Goal: Transaction & Acquisition: Purchase product/service

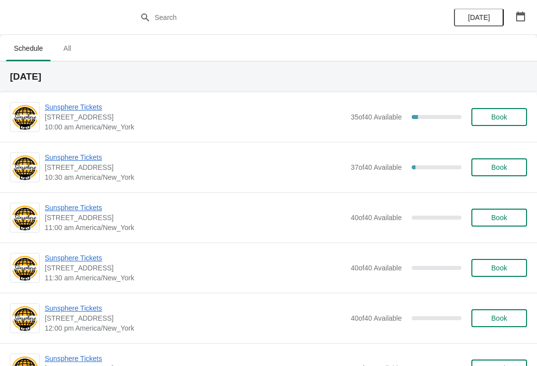
click at [78, 102] on span "Sunsphere Tickets" at bounding box center [195, 107] width 301 height 10
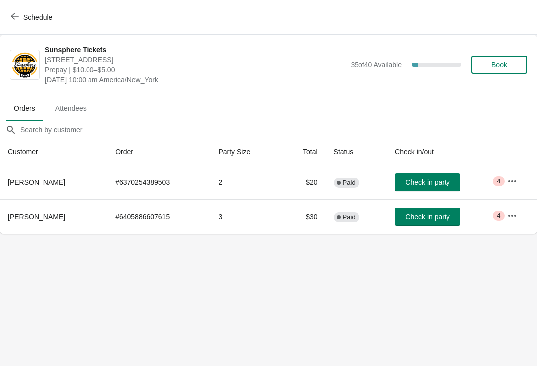
click at [433, 220] on span "Check in party" at bounding box center [428, 216] width 44 height 8
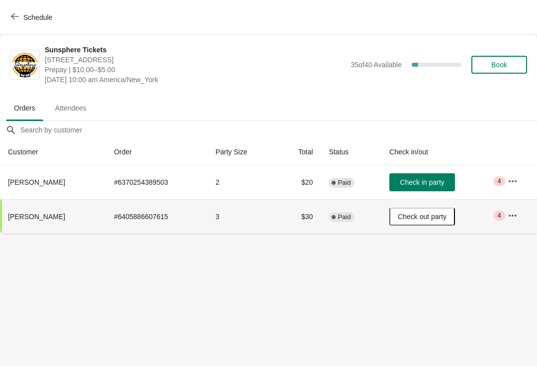
click at [444, 187] on button "Check in party" at bounding box center [423, 182] width 66 height 18
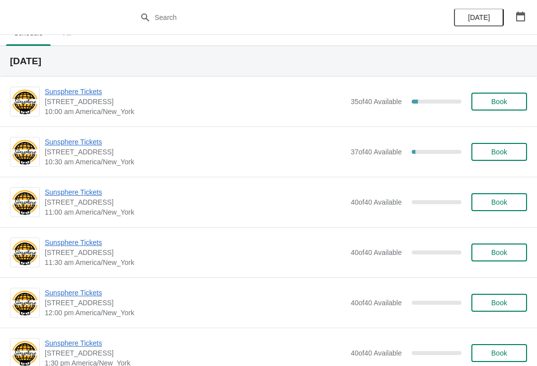
scroll to position [17, 0]
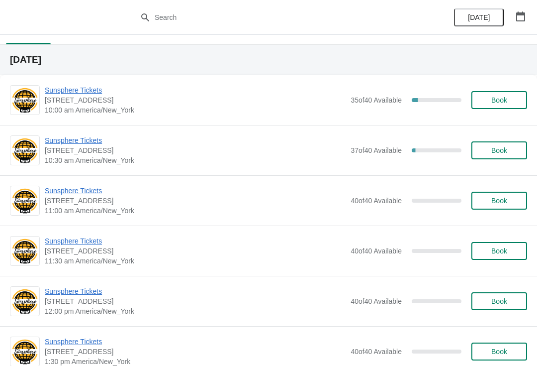
click at [493, 108] on button "Book" at bounding box center [500, 100] width 56 height 18
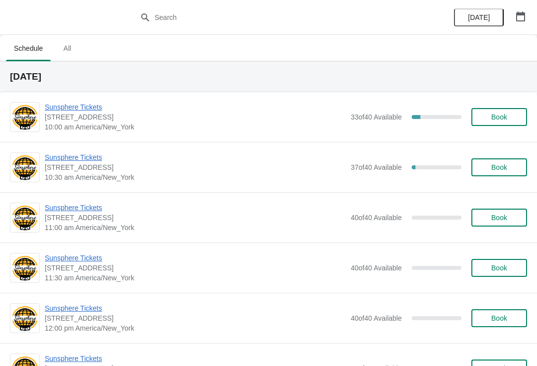
click at [509, 118] on span "Book" at bounding box center [500, 117] width 38 height 8
click at [104, 161] on span "Sunsphere Tickets" at bounding box center [195, 157] width 301 height 10
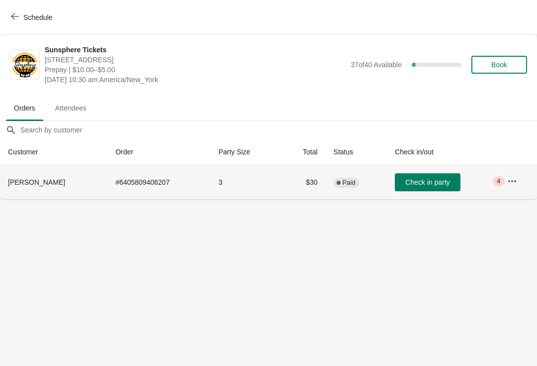
click at [517, 182] on icon "button" at bounding box center [513, 181] width 10 height 10
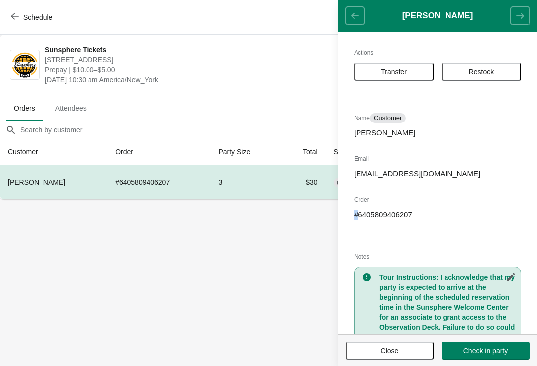
copy p "#"
click at [386, 357] on button "Close" at bounding box center [390, 350] width 88 height 18
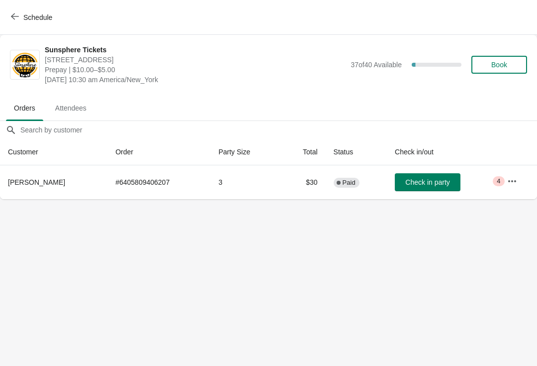
click at [426, 184] on span "Check in party" at bounding box center [428, 182] width 44 height 8
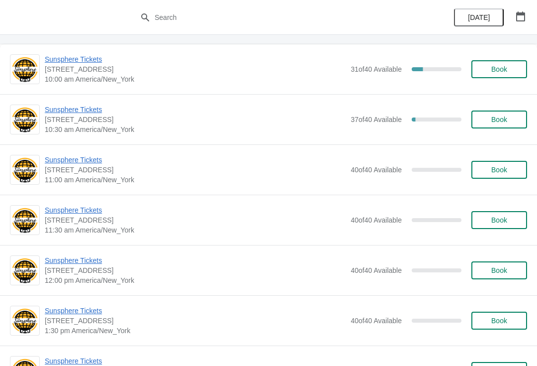
scroll to position [46, 0]
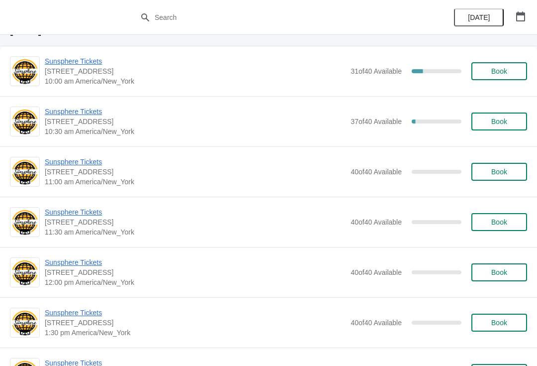
click at [505, 116] on button "Book" at bounding box center [500, 121] width 56 height 18
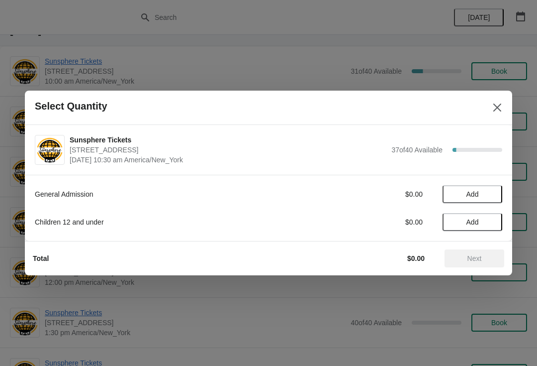
click at [488, 192] on span "Add" at bounding box center [473, 194] width 42 height 8
click at [471, 254] on span "Next" at bounding box center [475, 258] width 14 height 8
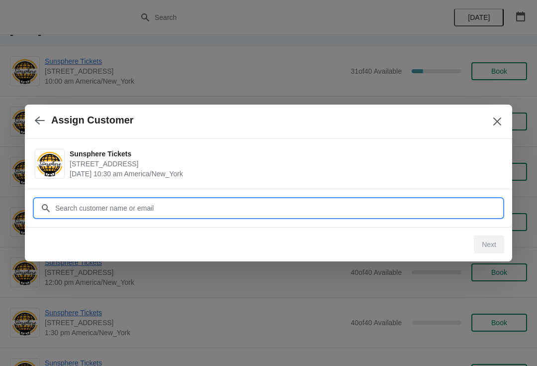
click at [385, 213] on input "Customer" at bounding box center [279, 208] width 448 height 18
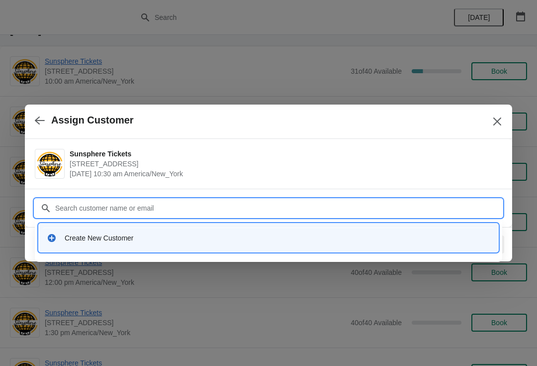
click at [154, 237] on div "Create New Customer" at bounding box center [278, 238] width 426 height 10
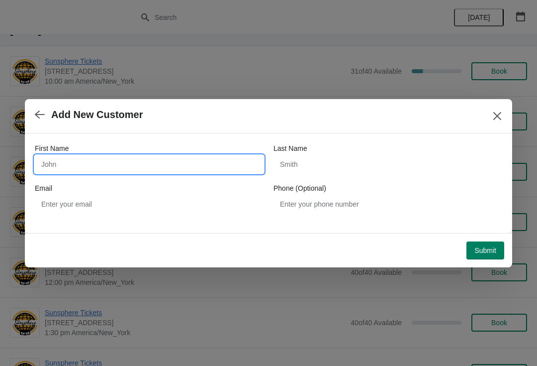
click at [93, 162] on input "First Name" at bounding box center [149, 164] width 229 height 18
type input "Walk"
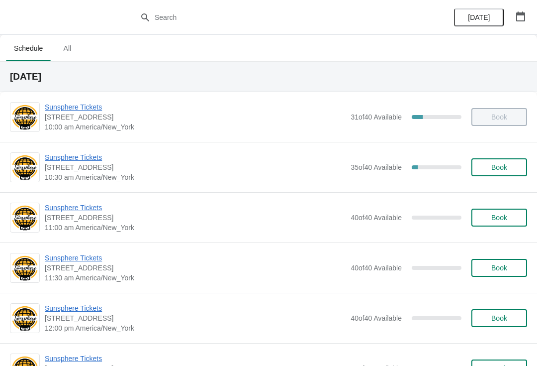
click at [499, 158] on button "Book" at bounding box center [500, 167] width 56 height 18
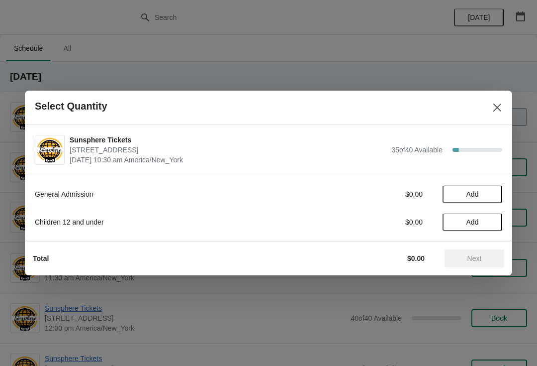
click at [488, 197] on span "Add" at bounding box center [473, 194] width 42 height 8
click at [492, 194] on icon at bounding box center [490, 194] width 10 height 10
click at [495, 250] on button "Next" at bounding box center [475, 258] width 60 height 18
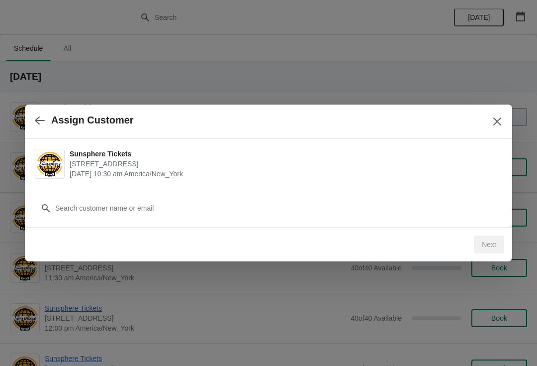
click at [287, 194] on div "Customer" at bounding box center [269, 203] width 468 height 28
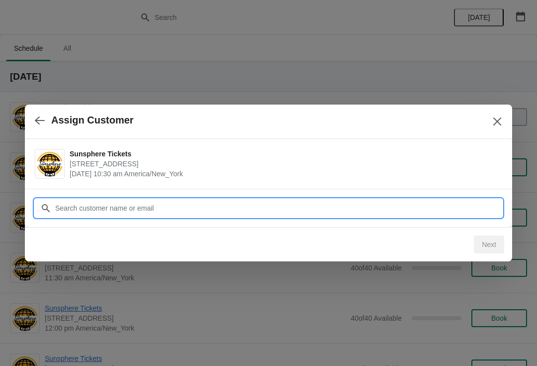
click at [258, 204] on input "Customer" at bounding box center [279, 208] width 448 height 18
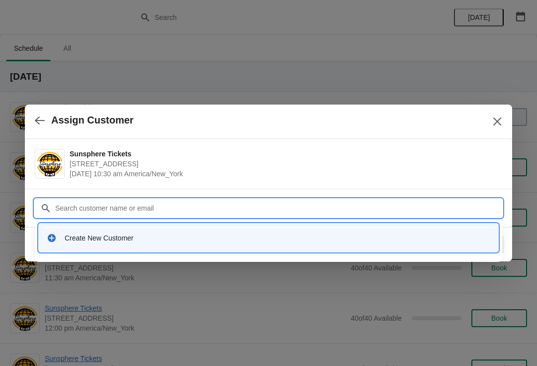
click at [190, 234] on div "Create New Customer" at bounding box center [278, 238] width 426 height 10
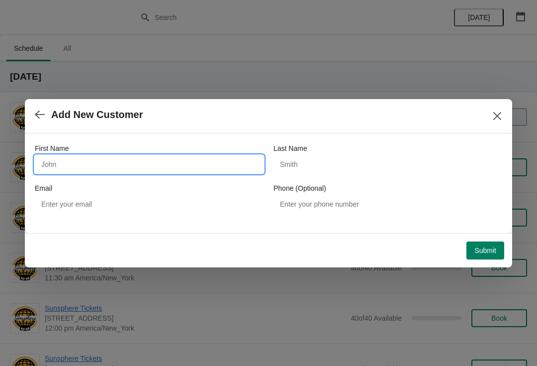
click at [138, 164] on input "First Name" at bounding box center [149, 164] width 229 height 18
type input "Walkin"
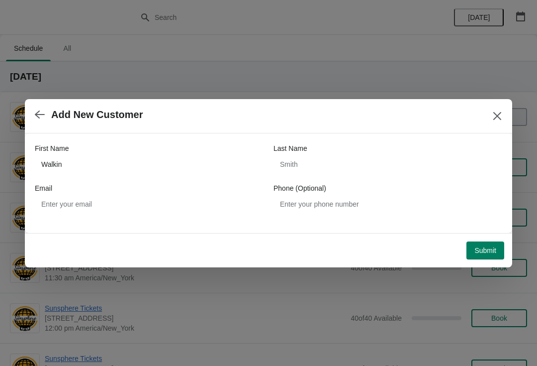
click at [490, 250] on span "Submit" at bounding box center [486, 250] width 22 height 8
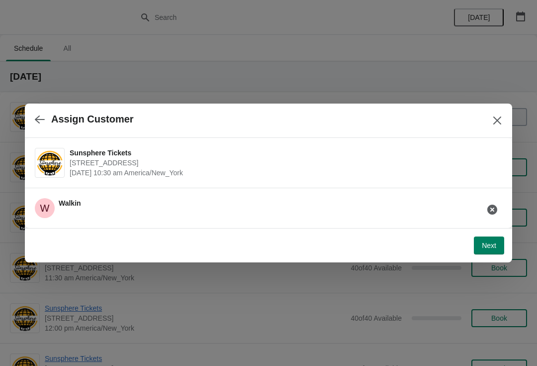
click at [495, 242] on span "Next" at bounding box center [489, 245] width 14 height 8
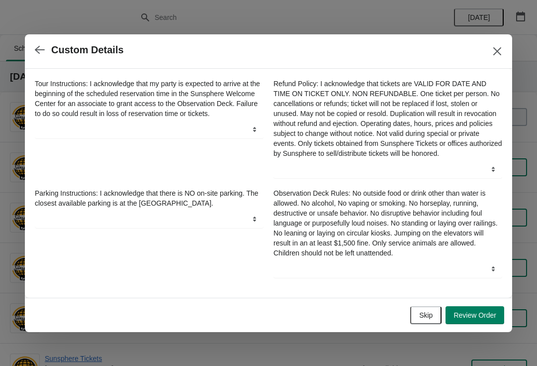
click at [495, 318] on span "Review Order" at bounding box center [475, 315] width 43 height 8
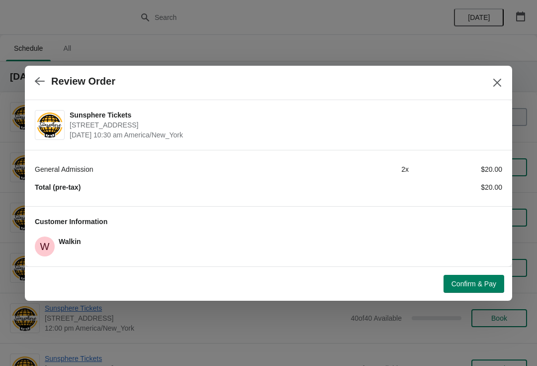
click at [495, 288] on span "Confirm & Pay" at bounding box center [474, 284] width 45 height 8
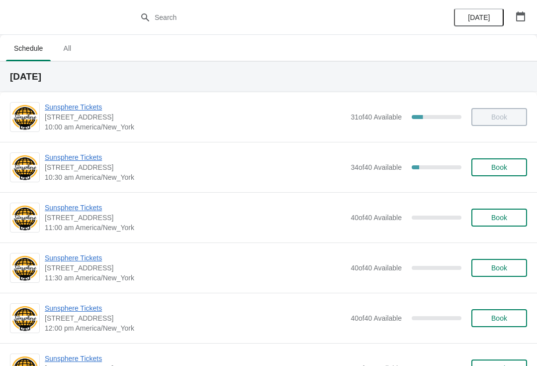
click at [496, 166] on span "Book" at bounding box center [500, 167] width 16 height 8
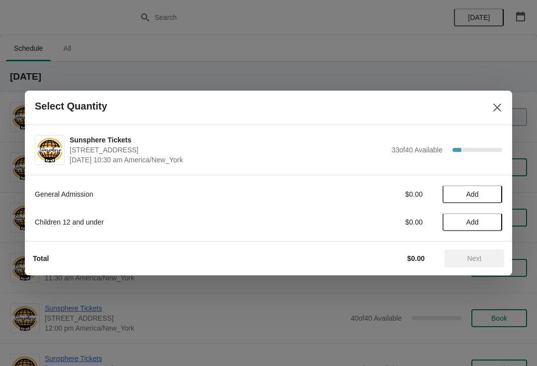
click at [491, 189] on button "Add" at bounding box center [473, 194] width 60 height 18
click at [493, 192] on icon at bounding box center [490, 194] width 10 height 10
click at [488, 253] on button "Next" at bounding box center [475, 258] width 60 height 18
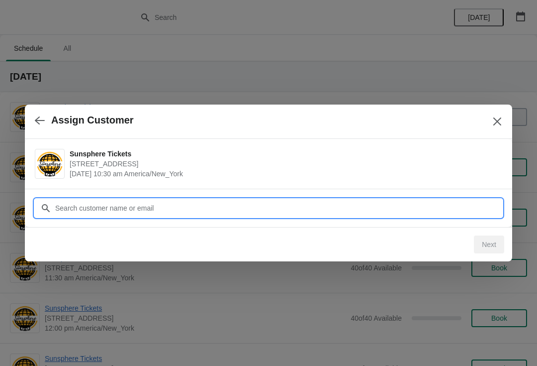
click at [264, 208] on input "Customer" at bounding box center [279, 208] width 448 height 18
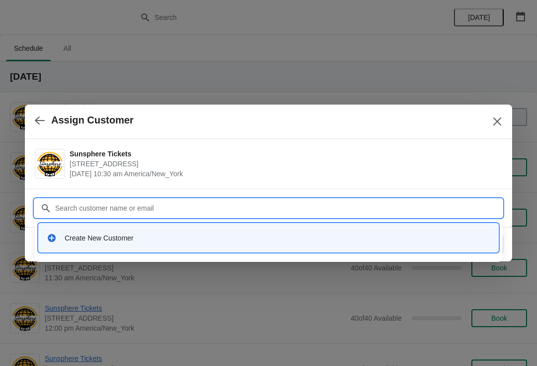
click at [94, 236] on div "Create New Customer" at bounding box center [278, 238] width 426 height 10
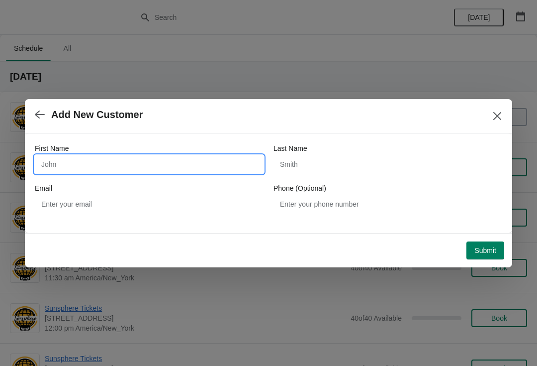
click at [134, 165] on input "First Name" at bounding box center [149, 164] width 229 height 18
type input "Walkin"
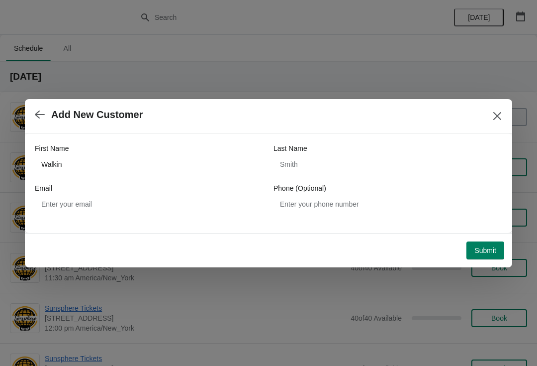
click at [500, 250] on button "Submit" at bounding box center [486, 250] width 38 height 18
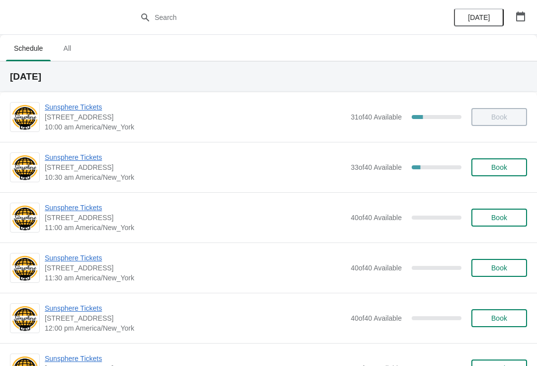
click at [490, 219] on span "Book" at bounding box center [500, 217] width 38 height 8
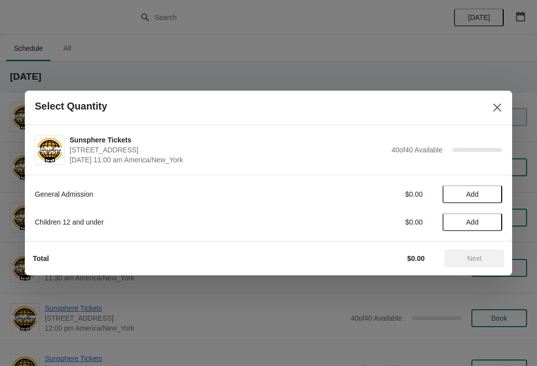
click at [490, 189] on button "Add" at bounding box center [473, 194] width 60 height 18
click at [492, 217] on button "Add" at bounding box center [473, 222] width 60 height 18
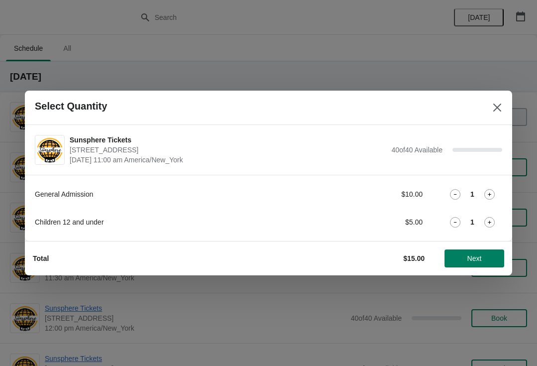
click at [480, 247] on div "Total $15.00 Next" at bounding box center [265, 254] width 480 height 26
click at [481, 247] on div "Total $15.00 Next" at bounding box center [265, 254] width 480 height 26
click at [478, 254] on span "Next" at bounding box center [475, 258] width 14 height 8
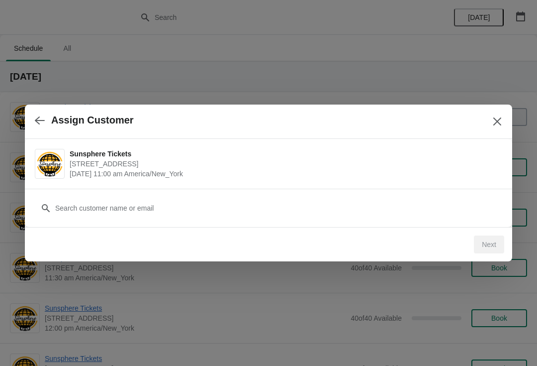
click at [251, 197] on div "Customer" at bounding box center [269, 203] width 468 height 28
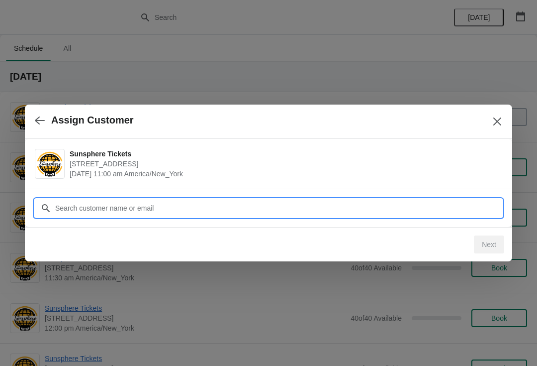
click at [195, 206] on input "Customer" at bounding box center [279, 208] width 448 height 18
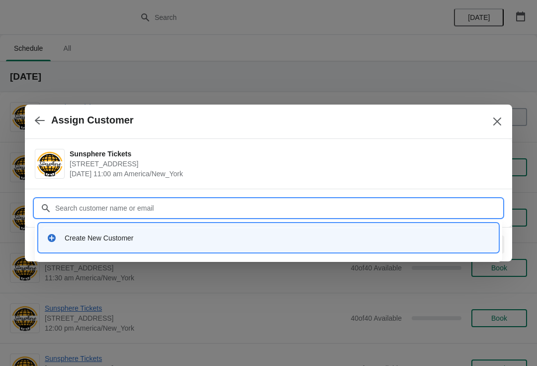
click at [158, 232] on div "Create New Customer" at bounding box center [269, 237] width 452 height 20
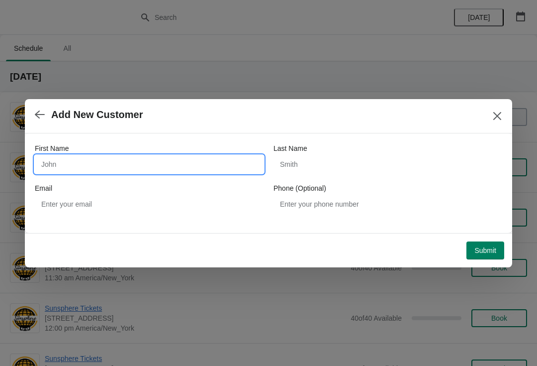
click at [125, 163] on input "First Name" at bounding box center [149, 164] width 229 height 18
type input "Walkin"
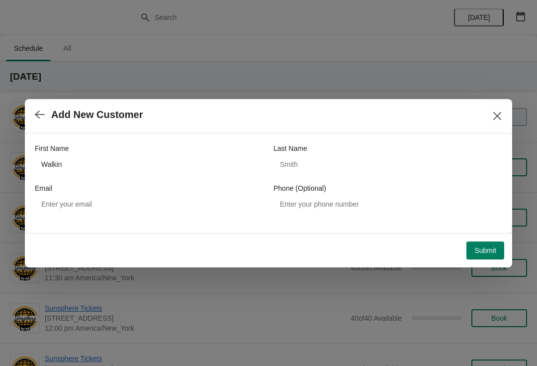
click at [494, 255] on button "Submit" at bounding box center [486, 250] width 38 height 18
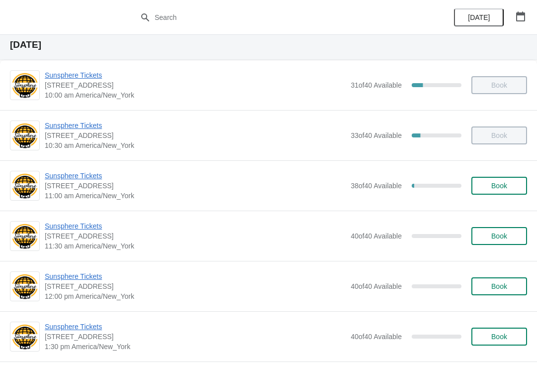
scroll to position [32, 0]
click at [88, 174] on span "Sunsphere Tickets" at bounding box center [195, 175] width 301 height 10
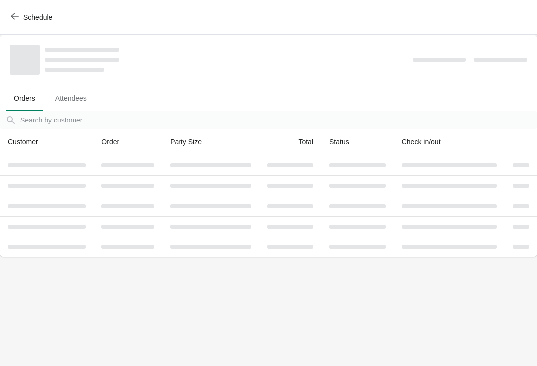
scroll to position [0, 0]
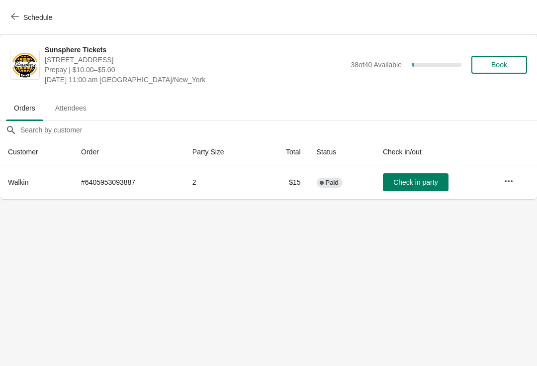
click at [504, 61] on span "Book" at bounding box center [500, 65] width 16 height 8
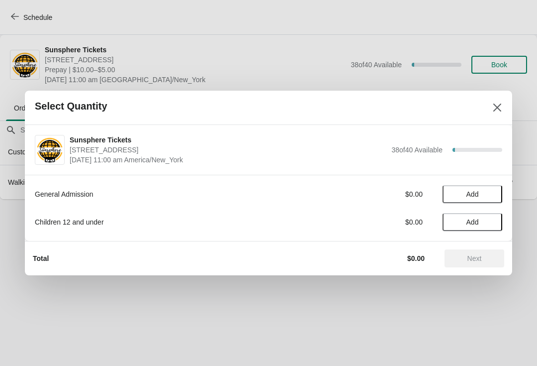
click at [492, 190] on span "Add" at bounding box center [473, 194] width 42 height 8
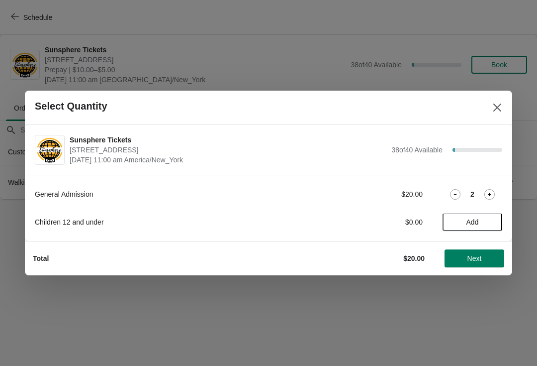
click at [486, 252] on button "Next" at bounding box center [475, 258] width 60 height 18
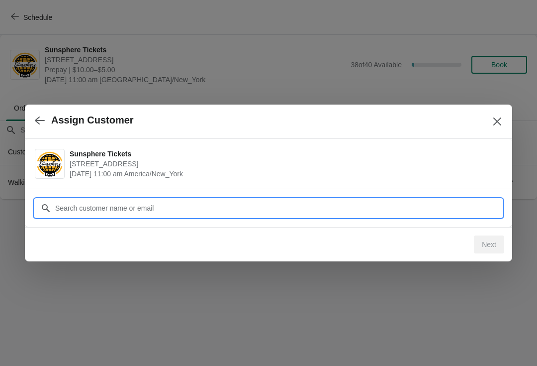
click at [261, 209] on input "Customer" at bounding box center [279, 208] width 448 height 18
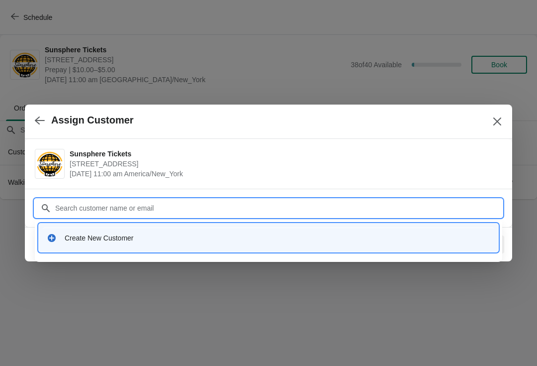
click at [165, 244] on div "Create New Customer" at bounding box center [269, 237] width 452 height 20
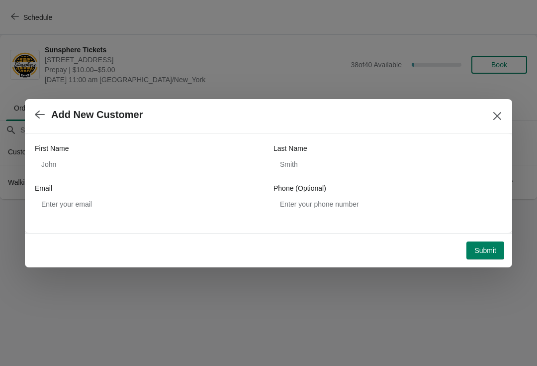
click at [486, 248] on span "Submit" at bounding box center [486, 250] width 22 height 8
click at [166, 151] on div "First Name" at bounding box center [149, 148] width 229 height 10
click at [506, 118] on button "Close" at bounding box center [498, 116] width 18 height 18
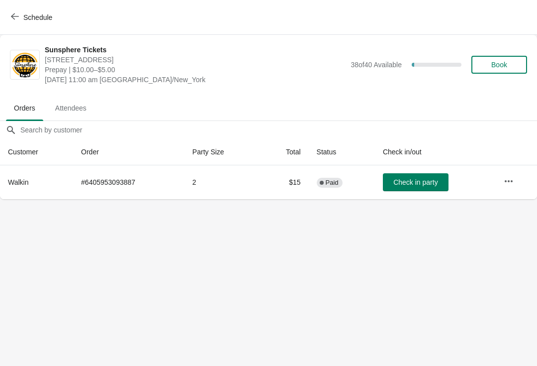
click at [489, 67] on span "Book" at bounding box center [500, 65] width 38 height 8
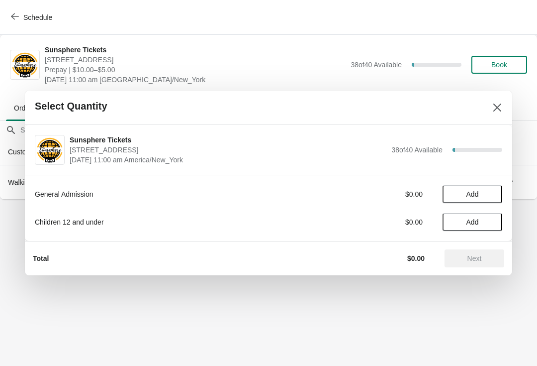
click at [493, 189] on button "Add" at bounding box center [473, 194] width 60 height 18
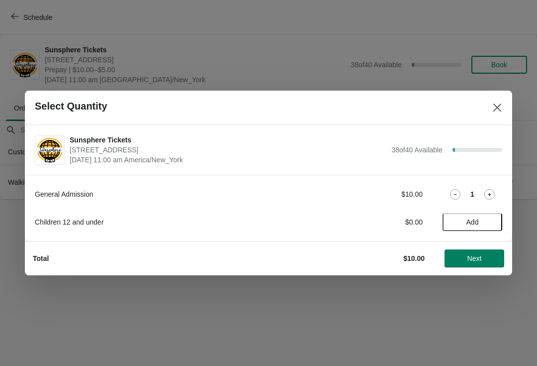
click at [494, 190] on icon at bounding box center [490, 194] width 10 height 10
click at [493, 256] on span "Next" at bounding box center [475, 258] width 44 height 8
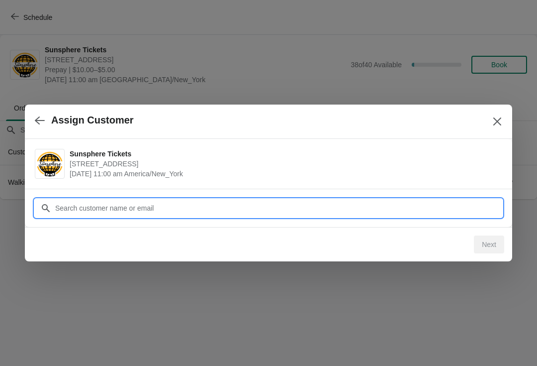
click at [272, 212] on input "Customer" at bounding box center [279, 208] width 448 height 18
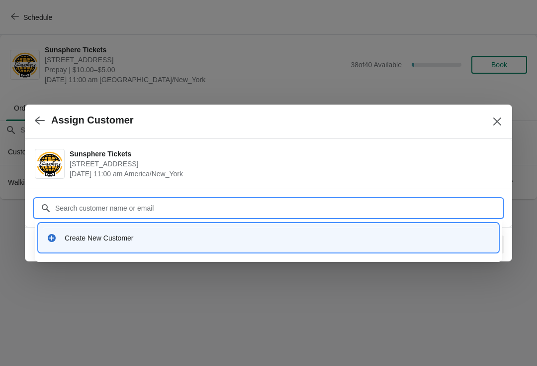
click at [92, 242] on div "Create New Customer" at bounding box center [278, 238] width 426 height 10
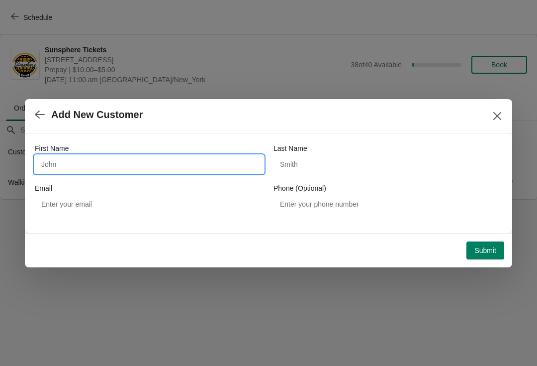
click at [105, 167] on input "First Name" at bounding box center [149, 164] width 229 height 18
type input "Walkin"
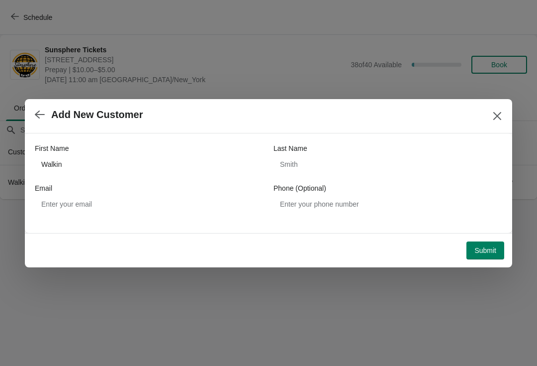
click at [486, 241] on button "Submit" at bounding box center [486, 250] width 38 height 18
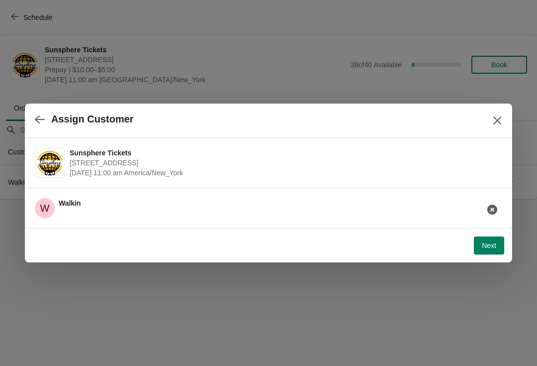
click at [501, 246] on button "Next" at bounding box center [489, 245] width 30 height 18
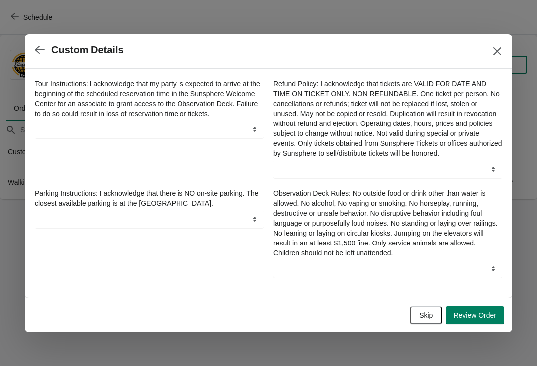
click at [489, 314] on button "Review Order" at bounding box center [475, 315] width 59 height 18
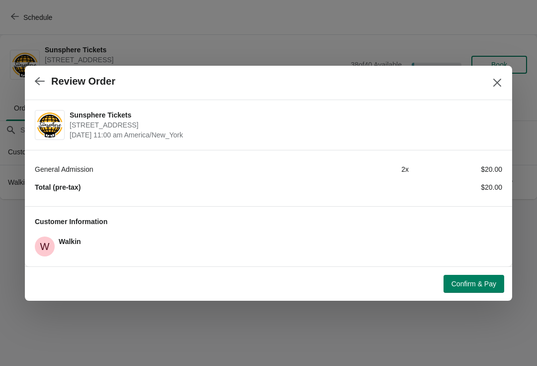
click at [497, 286] on button "Confirm & Pay" at bounding box center [474, 284] width 61 height 18
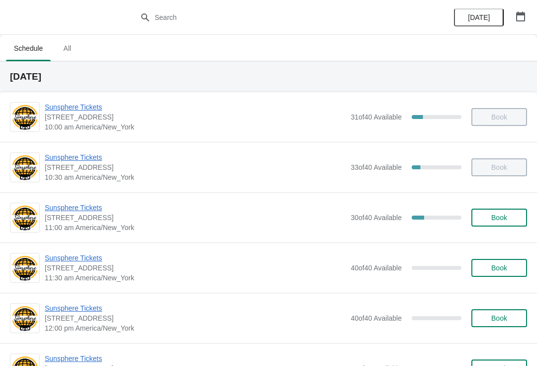
click at [508, 212] on button "Book" at bounding box center [500, 218] width 56 height 18
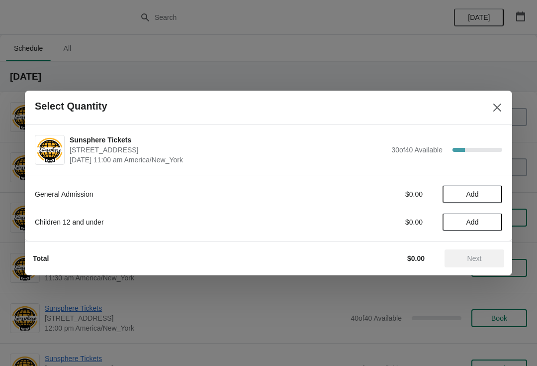
click at [489, 189] on button "Add" at bounding box center [473, 194] width 60 height 18
click at [489, 196] on icon at bounding box center [490, 194] width 10 height 10
click at [478, 262] on span "Next" at bounding box center [475, 258] width 14 height 8
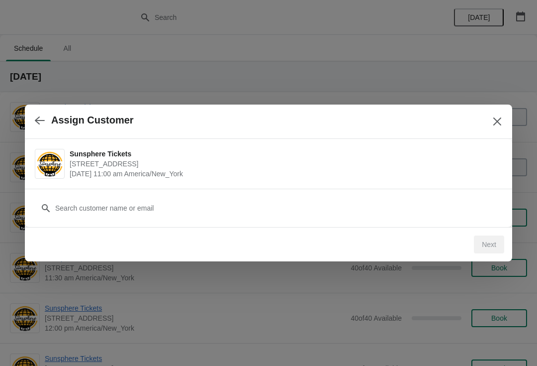
click at [264, 222] on div "Customer" at bounding box center [269, 208] width 488 height 38
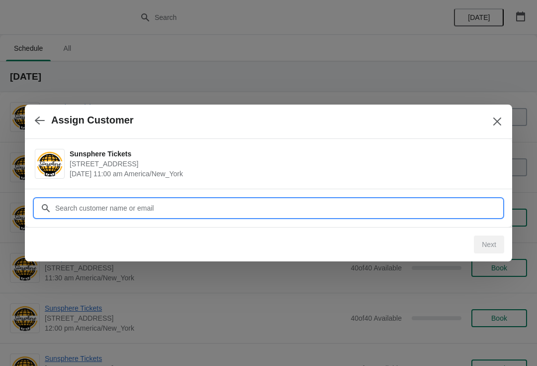
click at [215, 205] on input "Customer" at bounding box center [279, 208] width 448 height 18
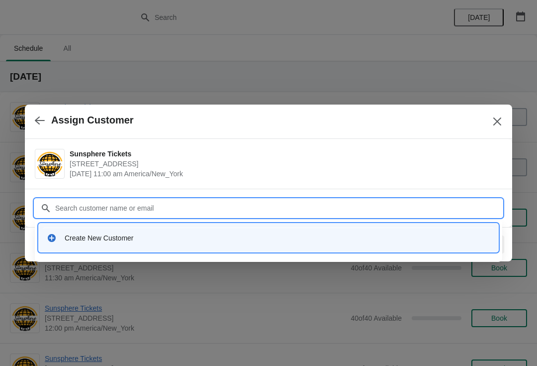
click at [131, 240] on div "Create New Customer" at bounding box center [278, 238] width 426 height 10
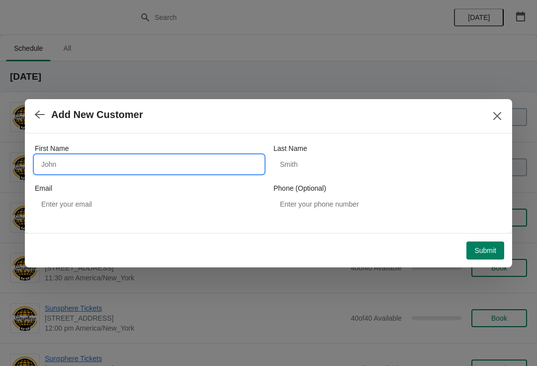
click at [117, 169] on input "First Name" at bounding box center [149, 164] width 229 height 18
type input "Walki"
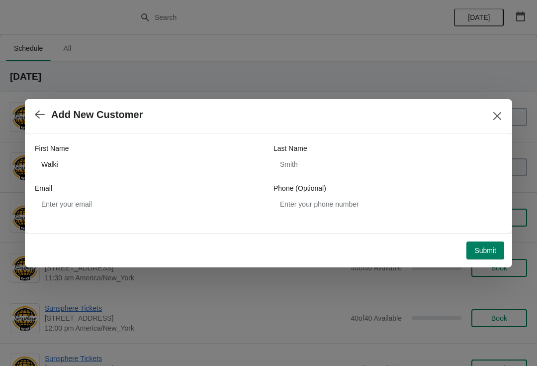
click at [490, 243] on button "Submit" at bounding box center [486, 250] width 38 height 18
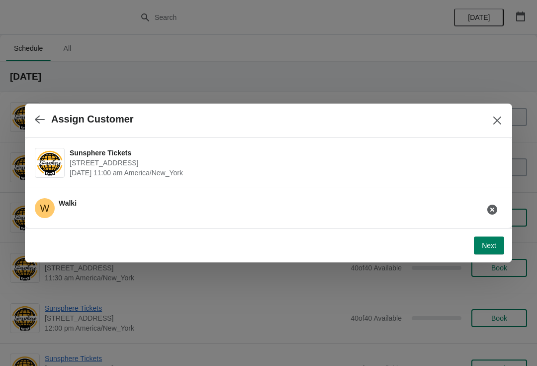
click at [494, 243] on span "Next" at bounding box center [489, 245] width 14 height 8
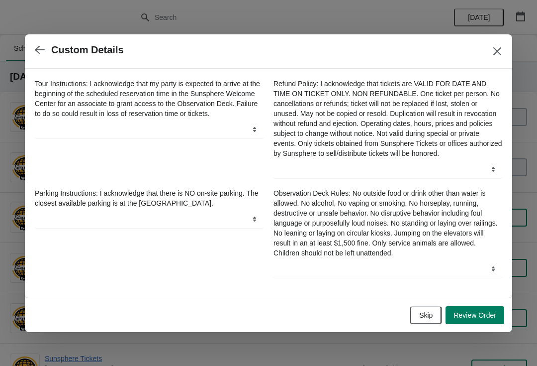
click at [481, 319] on span "Review Order" at bounding box center [475, 315] width 43 height 8
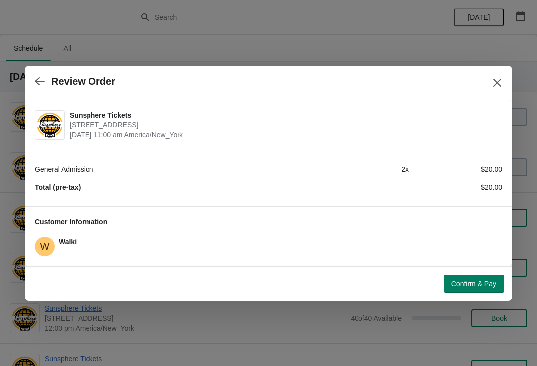
click at [479, 288] on span "Confirm & Pay" at bounding box center [474, 284] width 45 height 8
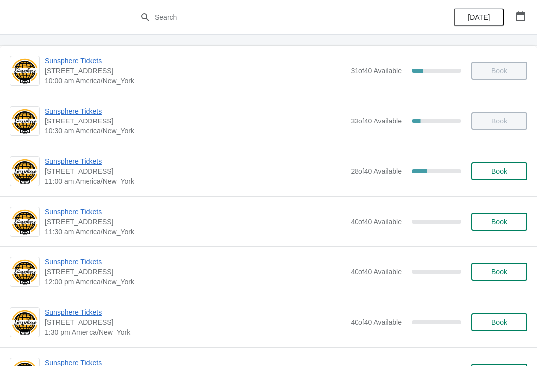
scroll to position [48, 0]
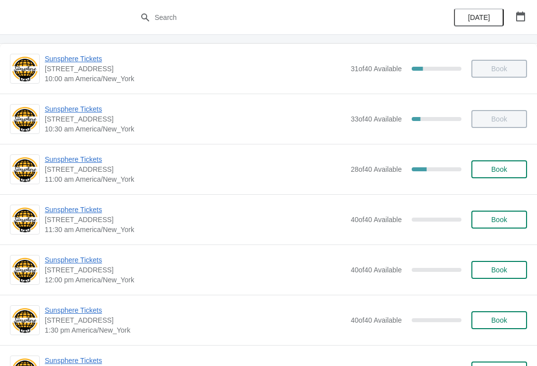
click at [89, 206] on span "Sunsphere Tickets" at bounding box center [195, 210] width 301 height 10
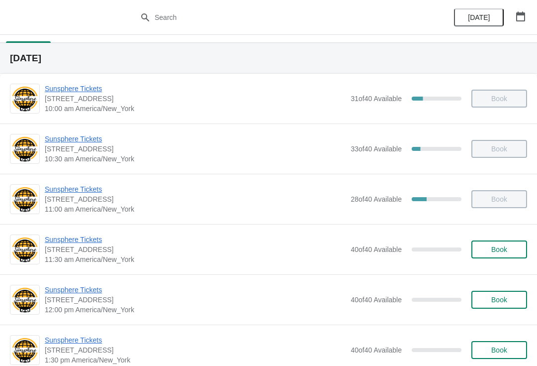
scroll to position [46, 0]
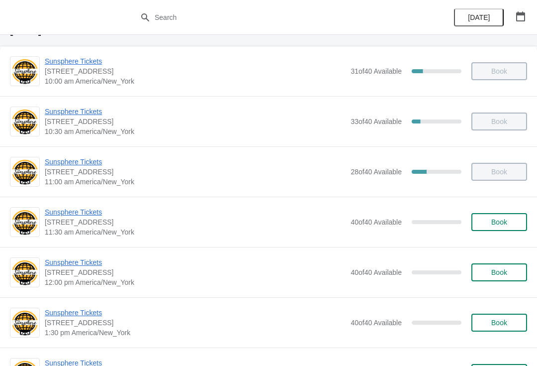
click at [507, 229] on button "Book" at bounding box center [500, 222] width 56 height 18
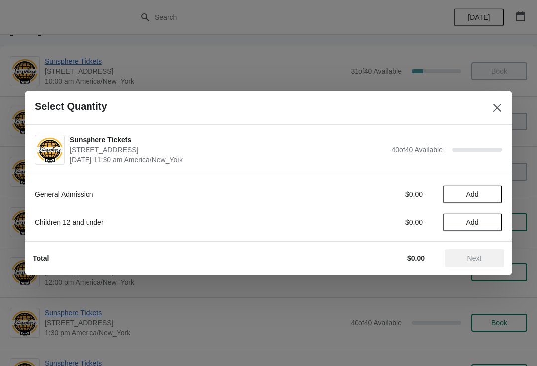
click at [492, 193] on span "Add" at bounding box center [473, 194] width 42 height 8
click at [493, 191] on icon at bounding box center [490, 194] width 10 height 10
click at [493, 222] on span "Add" at bounding box center [473, 222] width 42 height 8
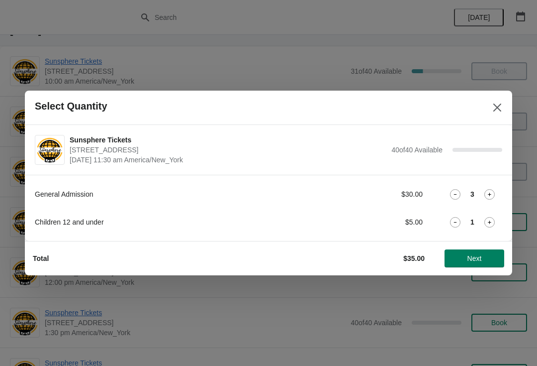
click at [494, 217] on icon at bounding box center [490, 222] width 10 height 10
click at [493, 253] on button "Next" at bounding box center [475, 258] width 60 height 18
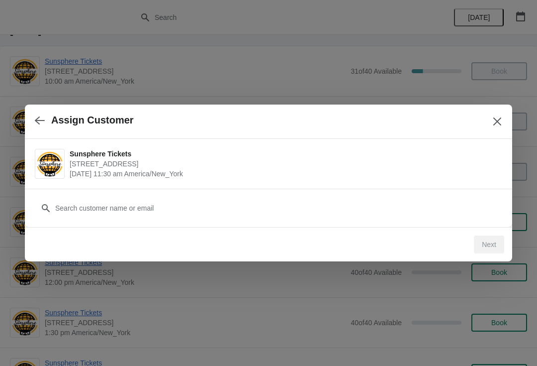
click at [445, 194] on div "Customer" at bounding box center [269, 203] width 468 height 28
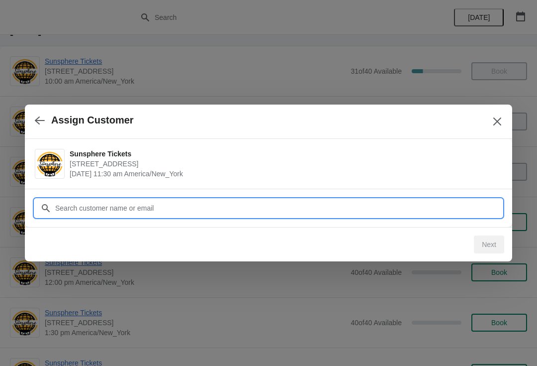
click at [278, 208] on input "Customer" at bounding box center [279, 208] width 448 height 18
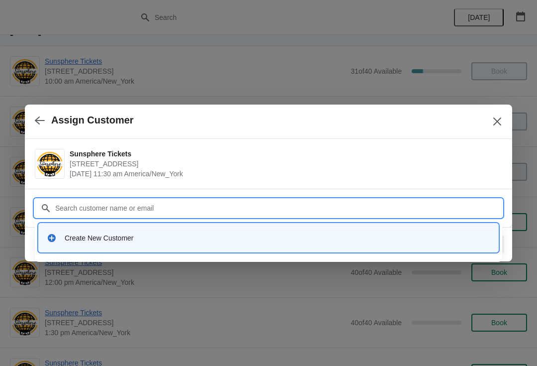
click at [109, 245] on div "Create New Customer" at bounding box center [269, 237] width 452 height 20
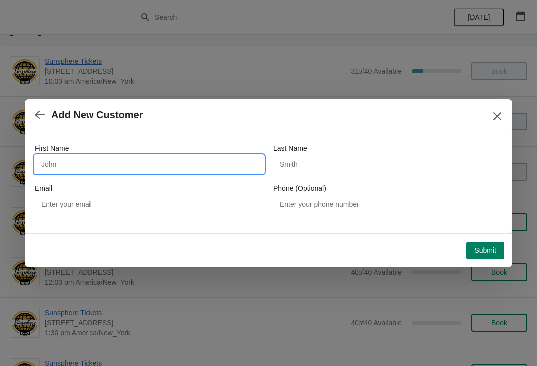
click at [106, 164] on input "First Name" at bounding box center [149, 164] width 229 height 18
type input "Wa"
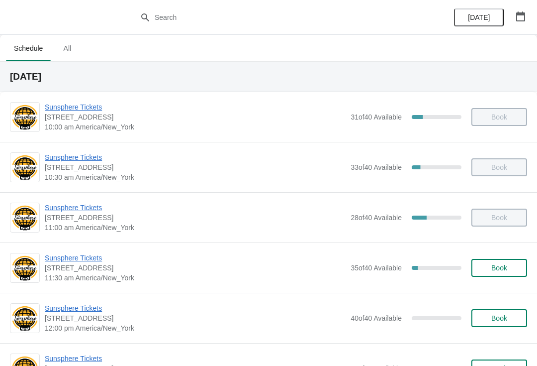
click at [518, 22] on button "button" at bounding box center [521, 16] width 18 height 18
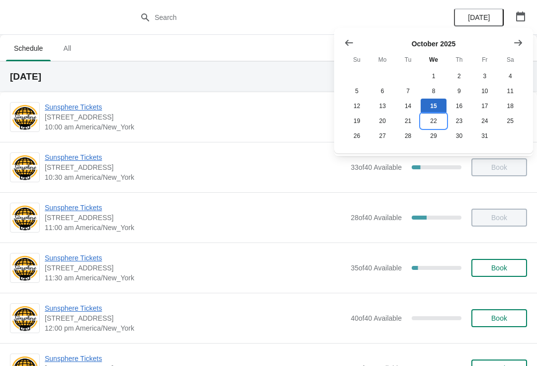
click at [440, 124] on button "22" at bounding box center [433, 120] width 25 height 15
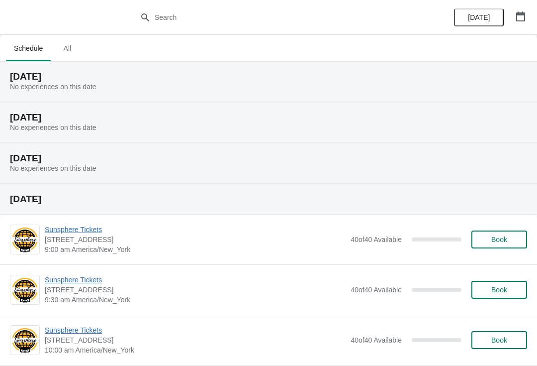
click at [513, 12] on button "button" at bounding box center [521, 16] width 18 height 18
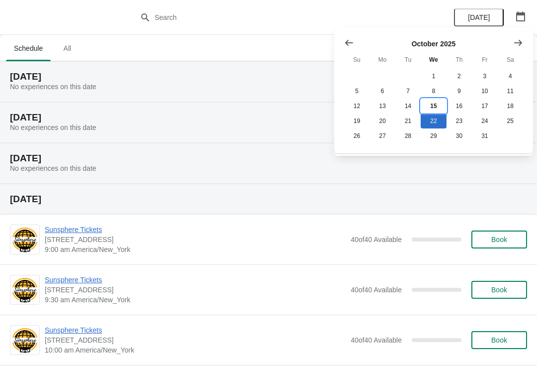
click at [430, 105] on button "15" at bounding box center [433, 106] width 25 height 15
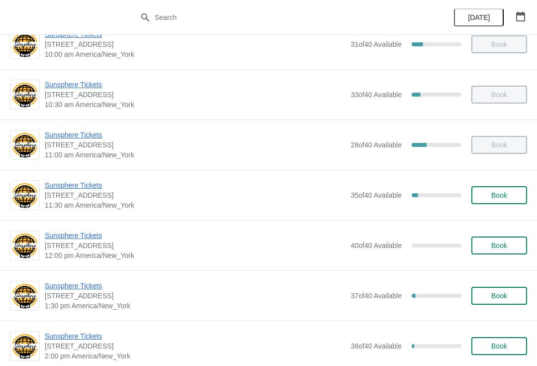
scroll to position [70, 0]
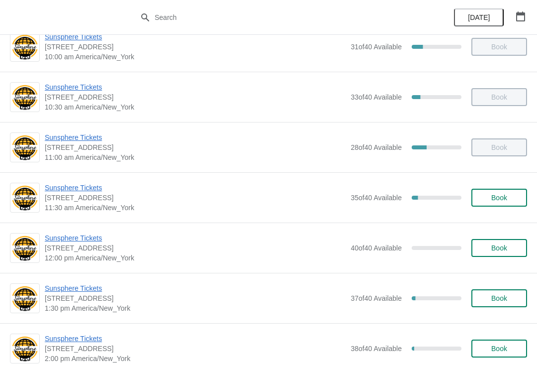
click at [498, 253] on button "Book" at bounding box center [500, 248] width 56 height 18
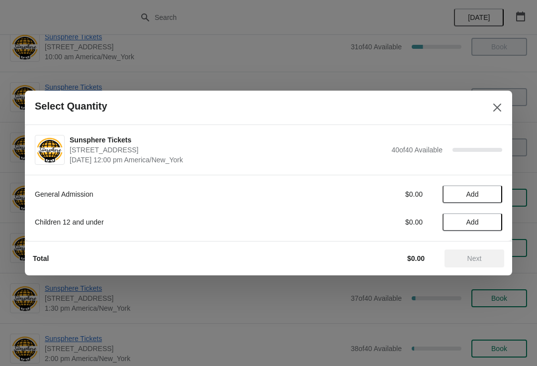
click at [483, 194] on span "Add" at bounding box center [473, 194] width 42 height 8
click at [487, 192] on icon at bounding box center [490, 194] width 10 height 10
click at [491, 215] on button "Add" at bounding box center [473, 222] width 60 height 18
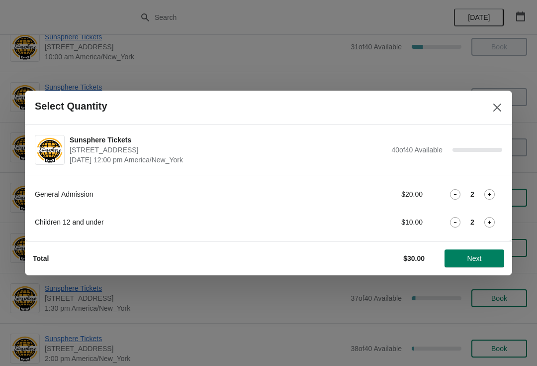
click at [493, 218] on icon at bounding box center [490, 222] width 10 height 10
click at [490, 218] on icon at bounding box center [490, 222] width 10 height 10
click at [457, 224] on icon at bounding box center [455, 222] width 10 height 10
click at [465, 266] on button "Next" at bounding box center [475, 258] width 60 height 18
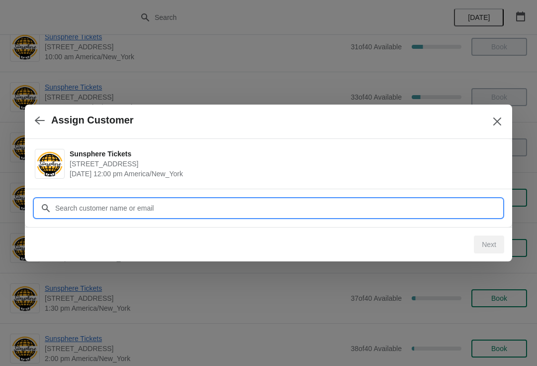
click at [303, 200] on input "Customer" at bounding box center [279, 208] width 448 height 18
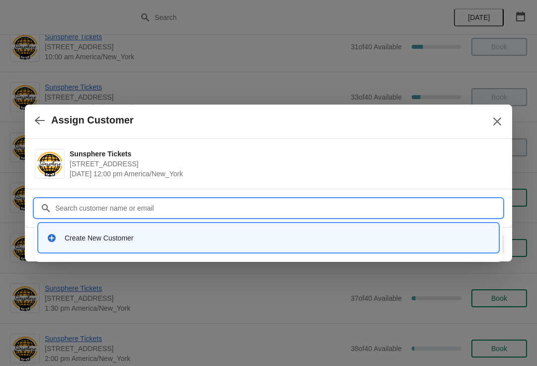
click at [93, 242] on div "Create New Customer" at bounding box center [278, 238] width 426 height 10
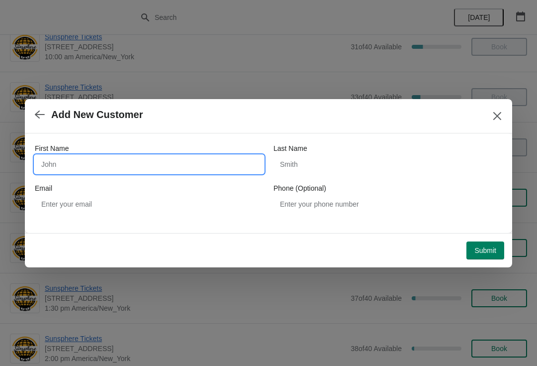
click at [117, 166] on input "First Name" at bounding box center [149, 164] width 229 height 18
type input "Walkin"
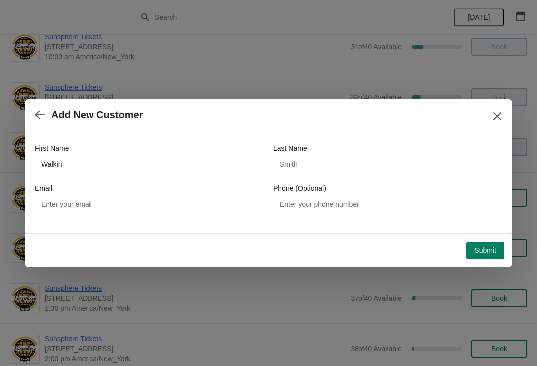
click at [484, 249] on span "Submit" at bounding box center [486, 250] width 22 height 8
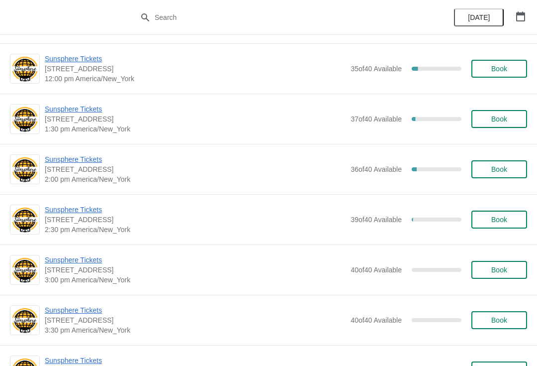
scroll to position [253, 0]
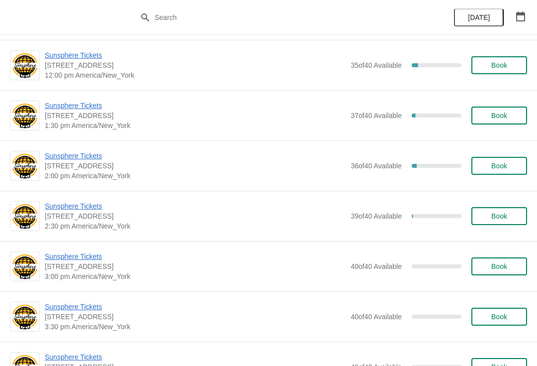
click at [62, 155] on span "Sunsphere Tickets" at bounding box center [195, 156] width 301 height 10
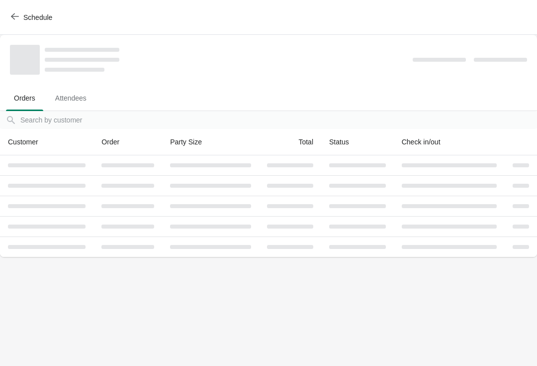
scroll to position [0, 0]
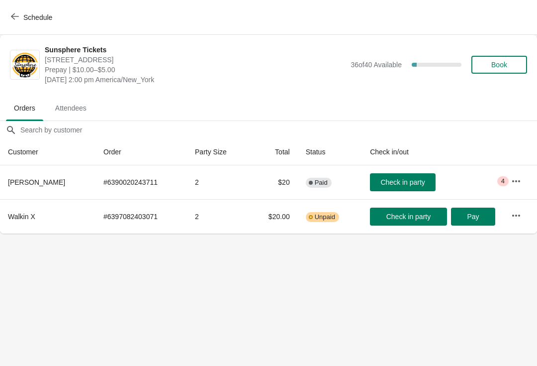
click at [514, 217] on icon "button" at bounding box center [517, 216] width 10 height 10
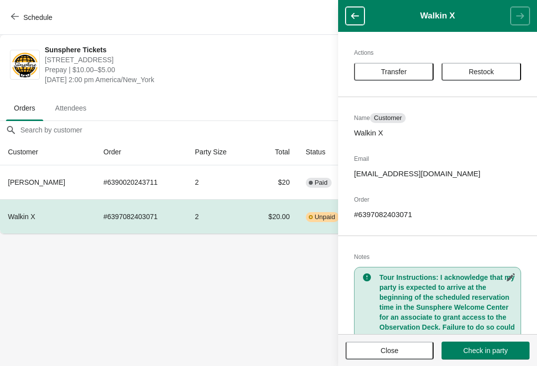
click at [402, 77] on button "Transfer" at bounding box center [394, 72] width 80 height 18
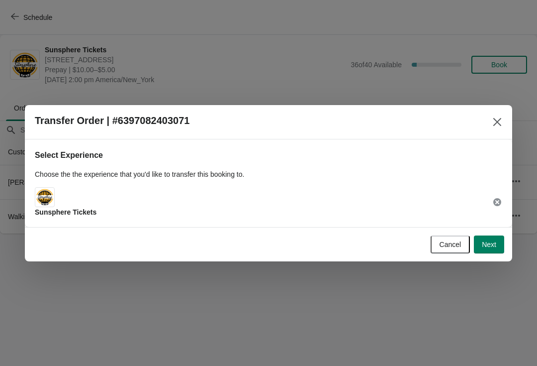
click at [483, 241] on span "Next" at bounding box center [489, 244] width 14 height 8
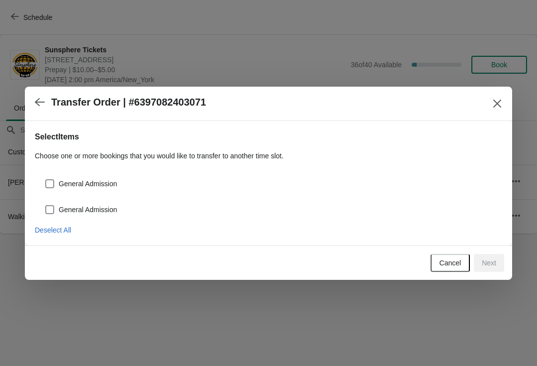
click at [157, 174] on div "General Admission" at bounding box center [269, 180] width 468 height 22
click at [117, 186] on span "General Admission" at bounding box center [88, 184] width 59 height 10
click at [46, 180] on input "General Admission" at bounding box center [45, 179] width 0 height 0
checkbox input "true"
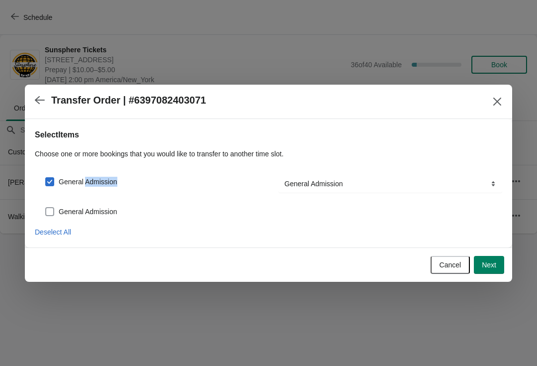
click at [114, 213] on span "General Admission" at bounding box center [88, 212] width 59 height 10
click at [46, 208] on input "General Admission" at bounding box center [45, 207] width 0 height 0
checkbox input "true"
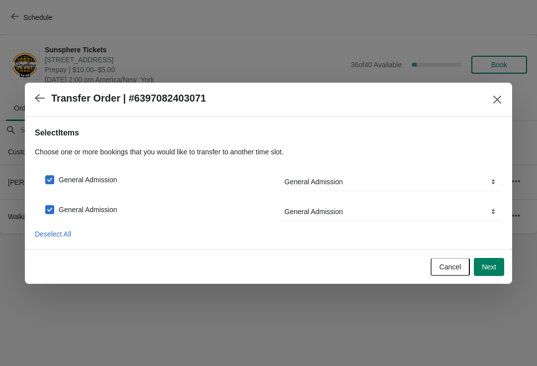
click at [496, 270] on span "Next" at bounding box center [489, 267] width 14 height 8
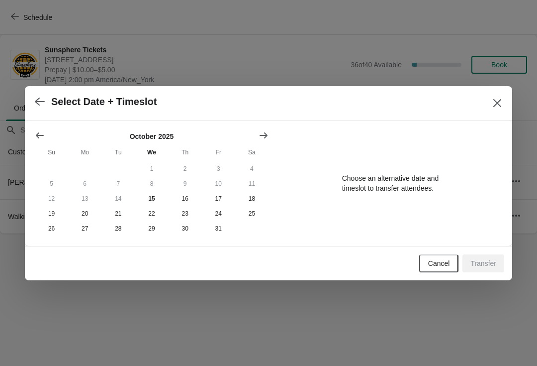
click at [186, 183] on button "9" at bounding box center [185, 183] width 33 height 15
click at [192, 183] on button "9" at bounding box center [185, 183] width 33 height 15
click at [188, 179] on button "9" at bounding box center [185, 183] width 33 height 15
click at [428, 261] on span "Cancel" at bounding box center [439, 263] width 22 height 8
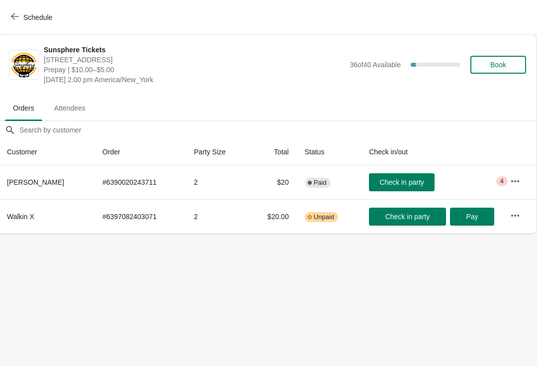
scroll to position [0, 0]
click at [513, 213] on icon "button" at bounding box center [516, 216] width 10 height 10
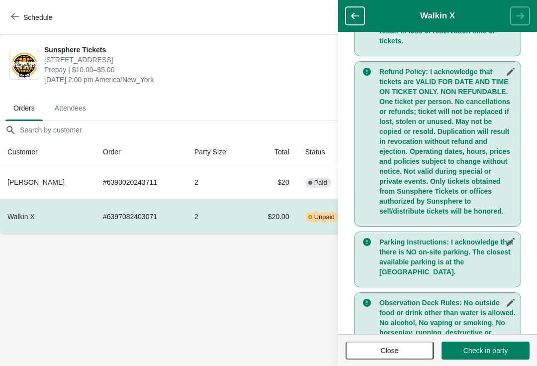
click at [373, 345] on button "Close" at bounding box center [390, 350] width 88 height 18
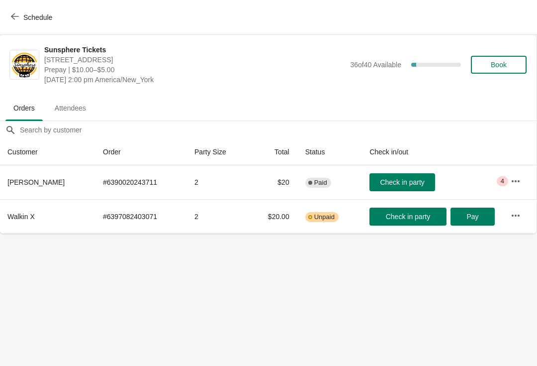
scroll to position [335, 0]
click at [15, 10] on button "Schedule" at bounding box center [32, 17] width 55 height 18
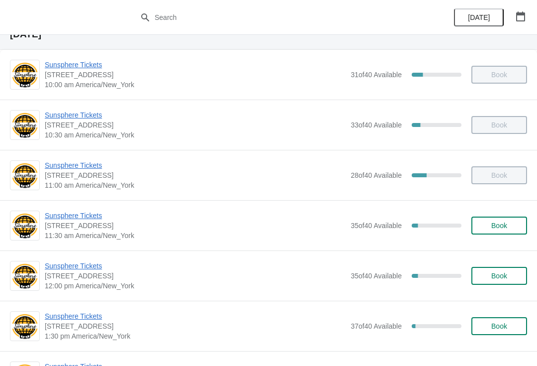
scroll to position [110, 0]
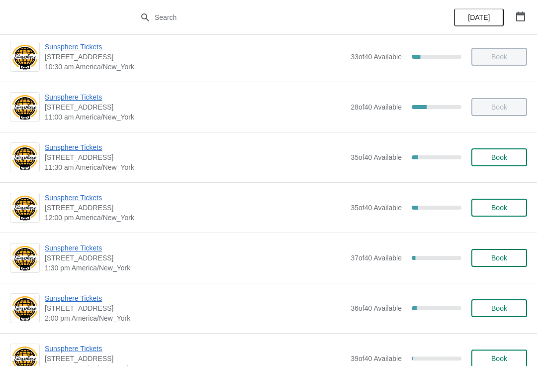
click at [89, 246] on span "Sunsphere Tickets" at bounding box center [195, 248] width 301 height 10
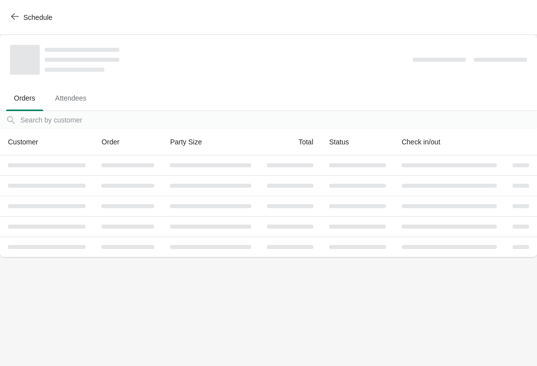
scroll to position [0, 0]
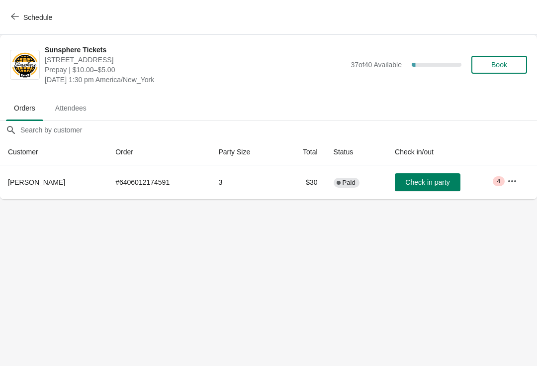
click at [15, 10] on button "Schedule" at bounding box center [32, 17] width 55 height 18
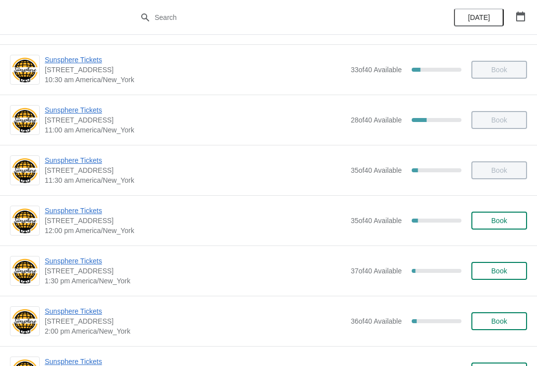
scroll to position [98, 0]
click at [501, 218] on span "Book" at bounding box center [500, 220] width 16 height 8
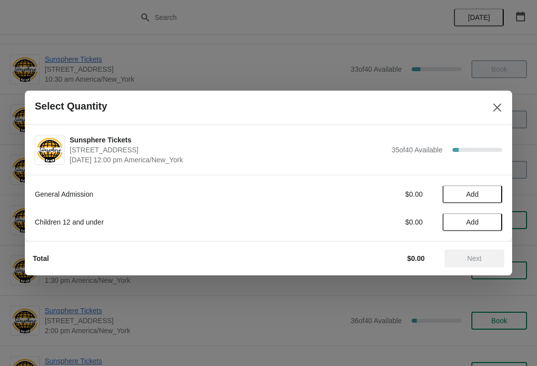
click at [496, 190] on button "Add" at bounding box center [473, 194] width 60 height 18
click at [477, 257] on span "Next" at bounding box center [475, 258] width 14 height 8
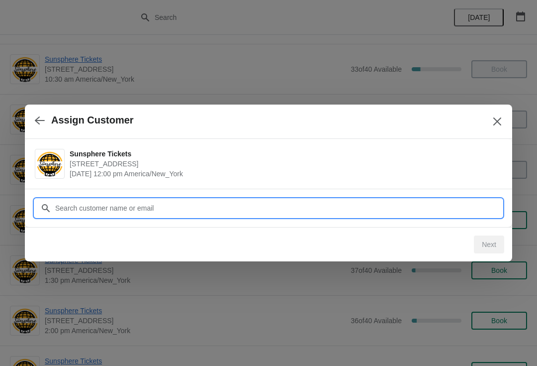
click at [323, 207] on input "Customer" at bounding box center [279, 208] width 448 height 18
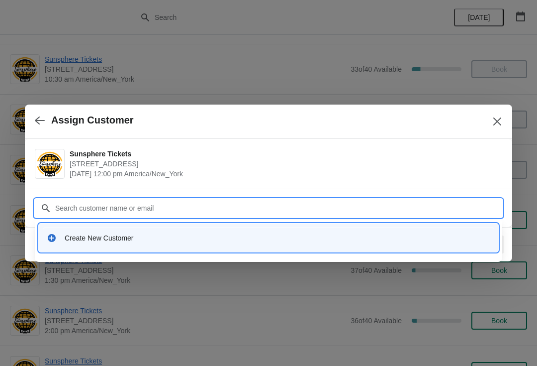
click at [218, 251] on div "Create New Customer" at bounding box center [269, 237] width 460 height 28
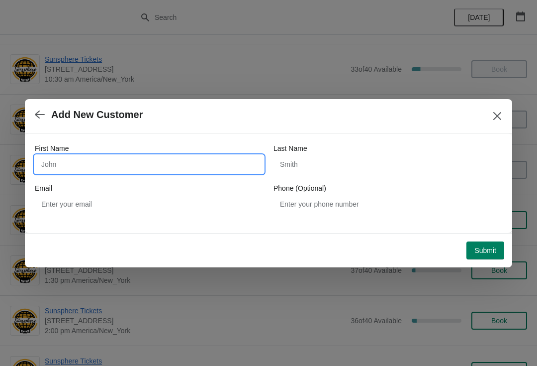
click at [150, 167] on input "First Name" at bounding box center [149, 164] width 229 height 18
type input "Walkin"
click at [490, 249] on span "Submit" at bounding box center [486, 250] width 22 height 8
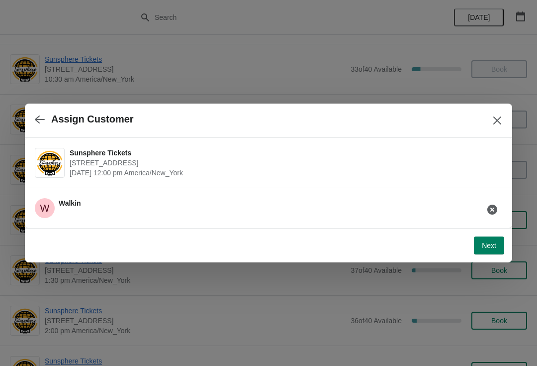
click at [492, 245] on span "Next" at bounding box center [489, 245] width 14 height 8
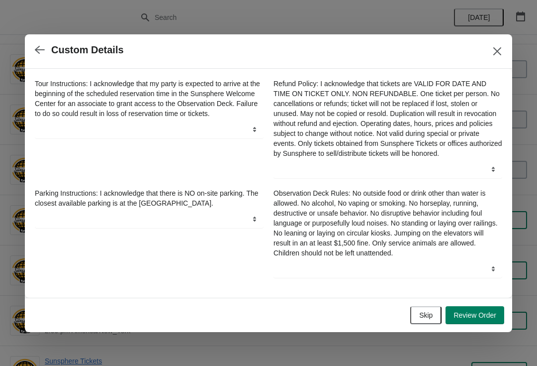
click at [488, 316] on span "Review Order" at bounding box center [475, 315] width 43 height 8
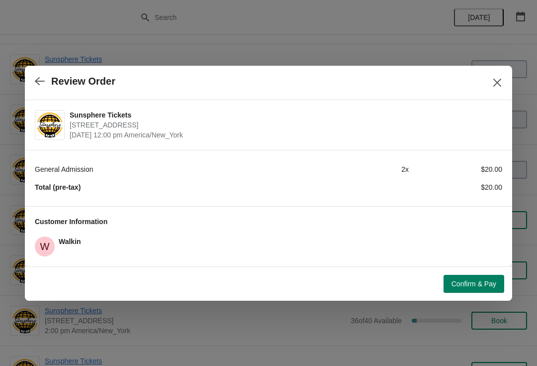
click at [477, 275] on button "Confirm & Pay" at bounding box center [474, 284] width 61 height 18
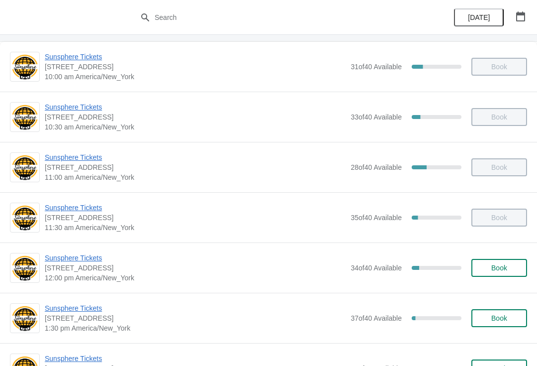
scroll to position [97, 0]
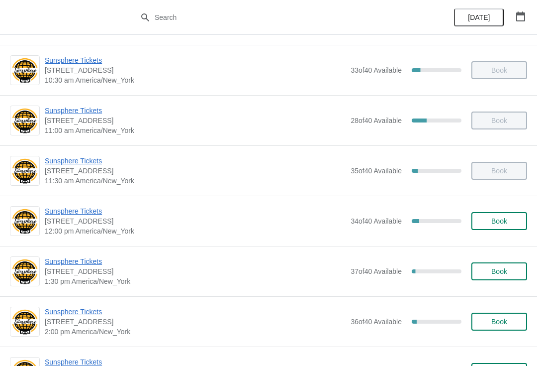
click at [499, 219] on span "Book" at bounding box center [500, 221] width 16 height 8
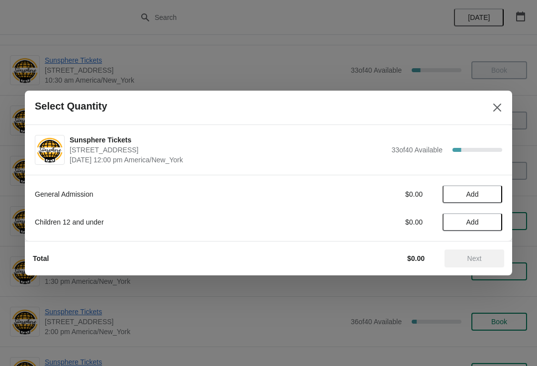
click at [487, 190] on button "Add" at bounding box center [473, 194] width 60 height 18
click at [488, 194] on icon at bounding box center [490, 194] width 10 height 10
click at [486, 196] on icon at bounding box center [490, 194] width 10 height 10
click at [487, 196] on icon at bounding box center [490, 194] width 10 height 10
click at [460, 253] on button "Next" at bounding box center [475, 258] width 60 height 18
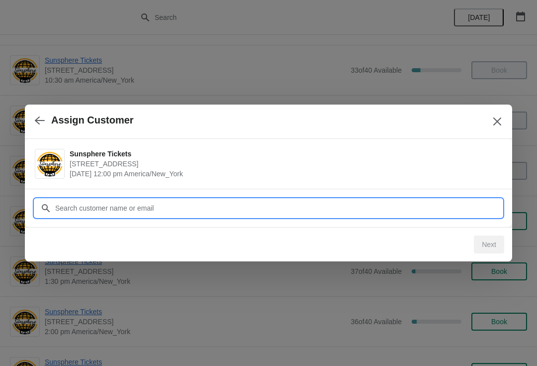
click at [121, 201] on input "Customer" at bounding box center [279, 208] width 448 height 18
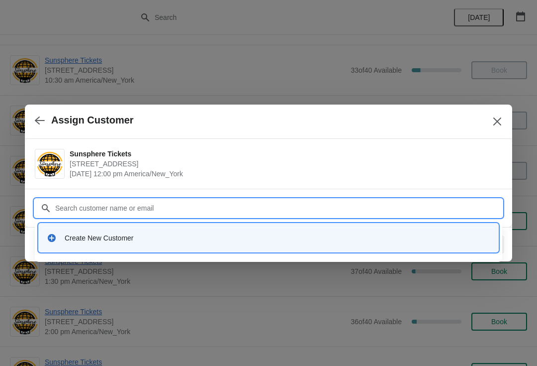
click at [116, 240] on div "Create New Customer" at bounding box center [278, 238] width 426 height 10
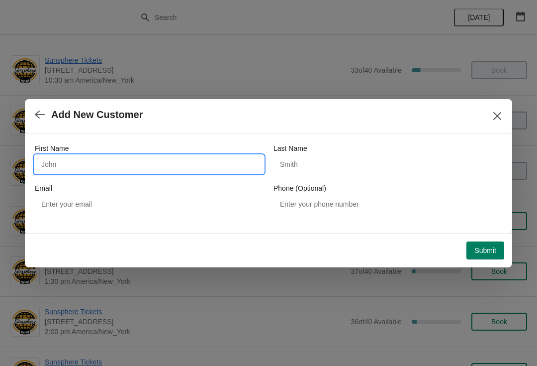
click at [95, 157] on input "First Name" at bounding box center [149, 164] width 229 height 18
type input "Walkin"
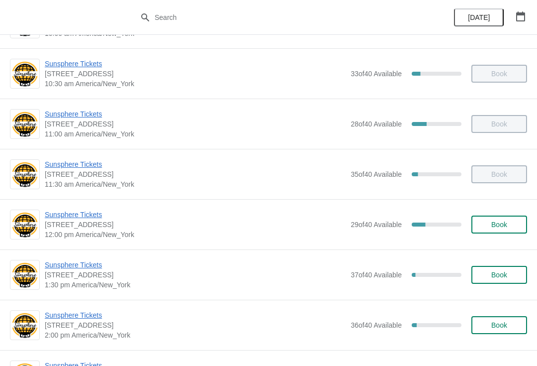
scroll to position [94, 0]
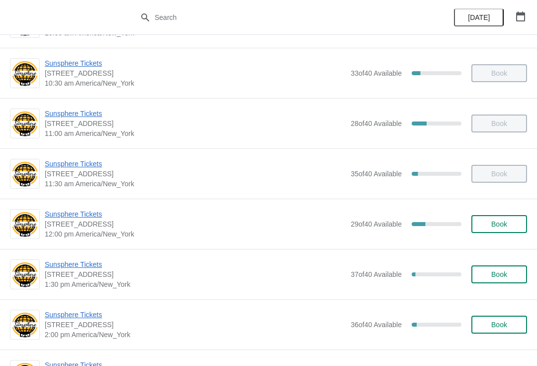
click at [510, 221] on span "Book" at bounding box center [500, 224] width 38 height 8
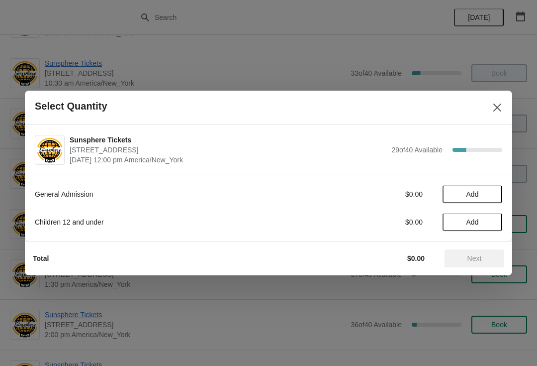
click at [490, 198] on button "Add" at bounding box center [473, 194] width 60 height 18
click at [494, 196] on icon at bounding box center [490, 194] width 10 height 10
click at [491, 257] on span "Next" at bounding box center [475, 258] width 44 height 8
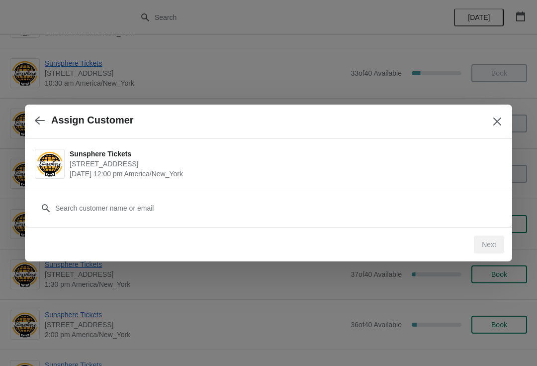
click at [185, 222] on div "Customer" at bounding box center [269, 208] width 488 height 38
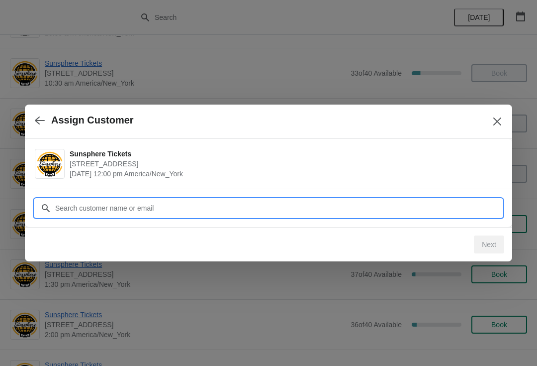
click at [171, 211] on input "Customer" at bounding box center [279, 208] width 448 height 18
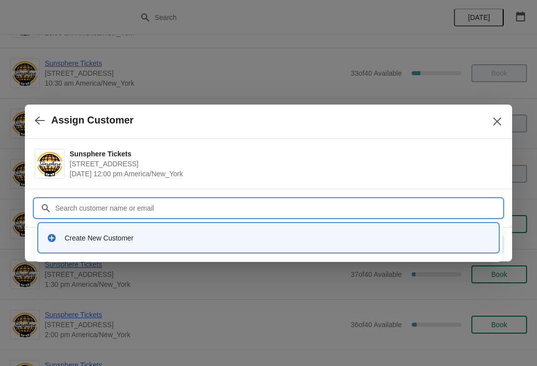
click at [118, 232] on div "Create New Customer" at bounding box center [269, 237] width 452 height 20
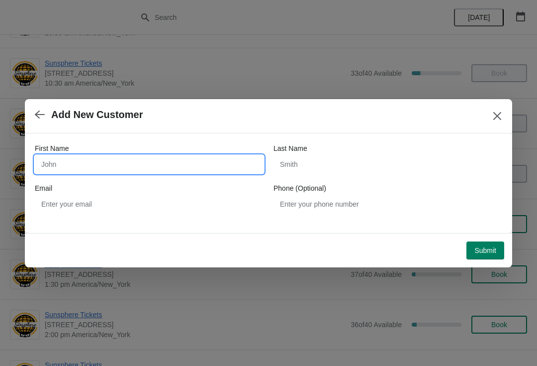
click at [119, 172] on input "First Name" at bounding box center [149, 164] width 229 height 18
type input "Walkin"
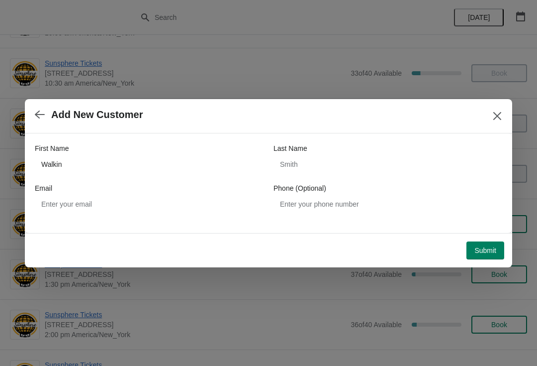
click at [489, 248] on span "Submit" at bounding box center [486, 250] width 22 height 8
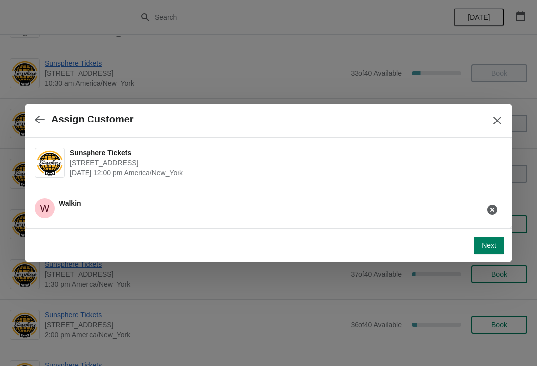
click at [493, 244] on span "Next" at bounding box center [489, 245] width 14 height 8
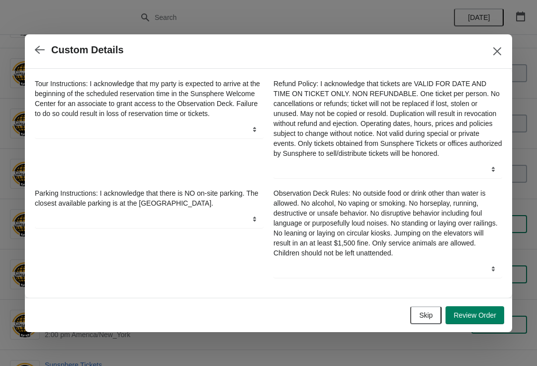
click at [497, 312] on button "Review Order" at bounding box center [475, 315] width 59 height 18
